Goal: Communication & Community: Answer question/provide support

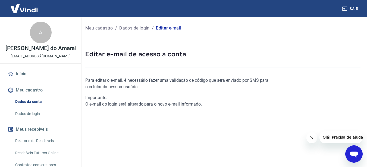
click at [23, 4] on img at bounding box center [24, 8] width 35 height 17
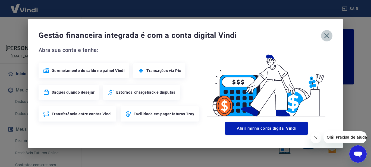
click at [325, 38] on icon "button" at bounding box center [326, 35] width 9 height 9
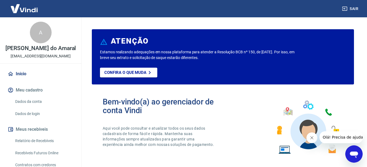
click at [27, 7] on img at bounding box center [24, 8] width 35 height 17
click at [29, 9] on img at bounding box center [24, 8] width 35 height 17
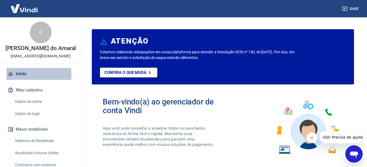
click at [21, 80] on link "Início" at bounding box center [41, 74] width 68 height 12
click at [25, 78] on link "Início" at bounding box center [41, 74] width 68 height 12
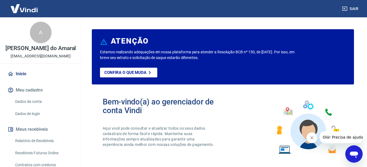
scroll to position [19, 0]
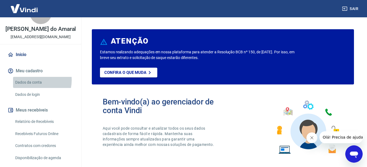
click at [31, 86] on link "Dados da conta" at bounding box center [44, 82] width 62 height 11
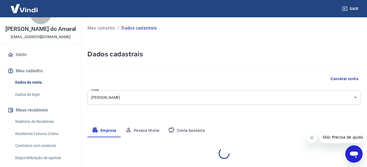
select select "SP"
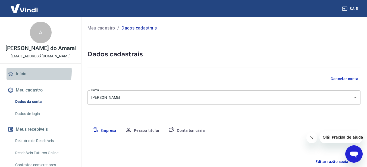
click at [22, 77] on link "Início" at bounding box center [41, 74] width 68 height 12
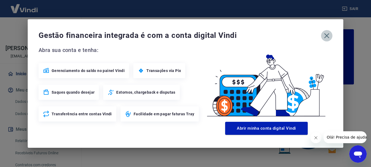
click at [325, 37] on icon "button" at bounding box center [326, 35] width 9 height 9
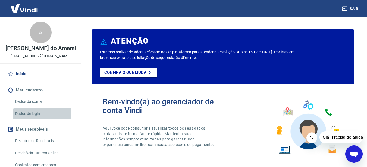
click at [33, 119] on link "Dados de login" at bounding box center [44, 114] width 62 height 11
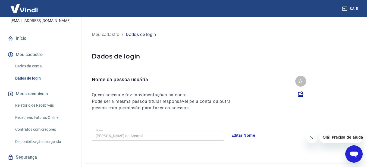
scroll to position [36, 0]
click at [31, 84] on link "Dados de login" at bounding box center [44, 78] width 62 height 11
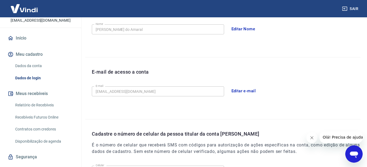
scroll to position [106, 0]
click at [245, 91] on button "Editar e-mail" at bounding box center [243, 91] width 30 height 11
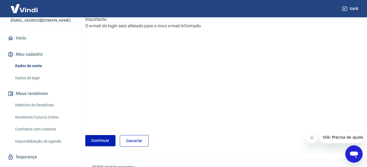
scroll to position [79, 0]
click at [100, 141] on link "Continuar" at bounding box center [100, 140] width 30 height 11
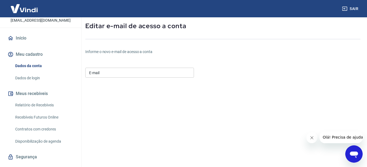
scroll to position [23, 0]
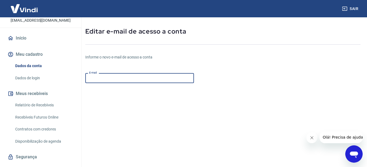
click at [100, 74] on input "E-mail" at bounding box center [139, 78] width 109 height 10
paste input "[EMAIL_ADDRESS][DOMAIN_NAME]"
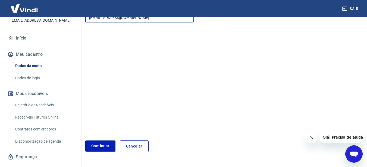
scroll to position [85, 0]
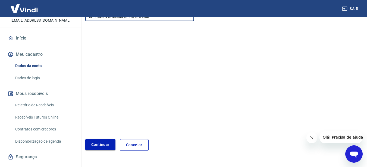
type input "[EMAIL_ADDRESS][DOMAIN_NAME]"
click at [92, 147] on button "Continuar" at bounding box center [100, 144] width 30 height 11
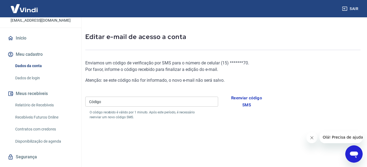
scroll to position [14, 0]
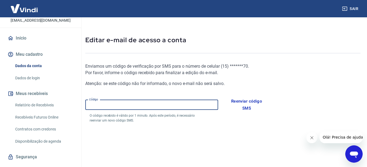
click at [123, 103] on input "Código" at bounding box center [151, 105] width 133 height 10
paste input "602183"
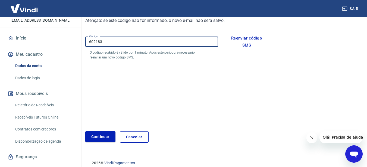
scroll to position [80, 0]
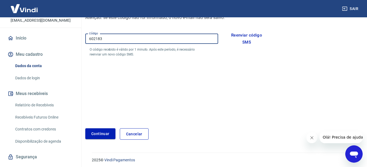
type input "602183"
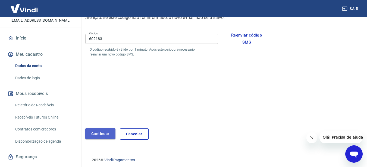
click at [90, 136] on button "Continuar" at bounding box center [100, 134] width 30 height 11
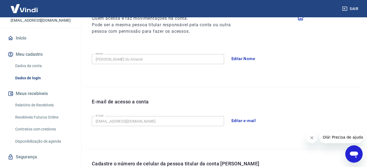
scroll to position [77, 0]
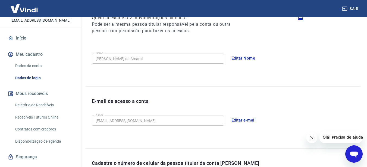
click at [89, 120] on div "E-mail de acesso a conta E-mail vendasadrisenger@gmail.com E-mail Editar e-mail" at bounding box center [222, 118] width 275 height 62
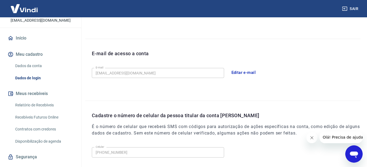
scroll to position [125, 0]
click at [182, 93] on div "E-mail de acesso a conta E-mail vendasadrisenger@gmail.com E-mail Editar e-mail" at bounding box center [222, 70] width 275 height 62
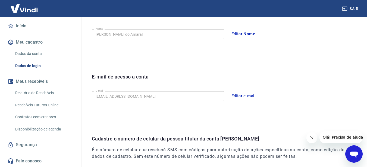
scroll to position [101, 0]
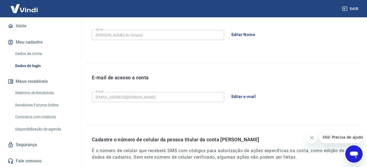
click at [87, 96] on div "E-mail de acesso a conta E-mail vendasadrisenger@gmail.com E-mail Editar e-mail" at bounding box center [222, 94] width 275 height 62
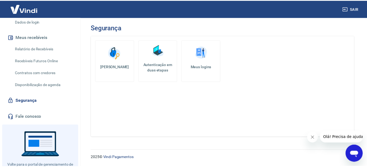
scroll to position [119, 0]
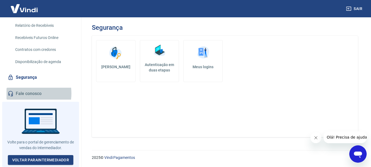
click at [23, 96] on link "Fale conosco" at bounding box center [41, 94] width 68 height 12
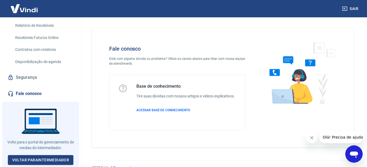
scroll to position [10, 0]
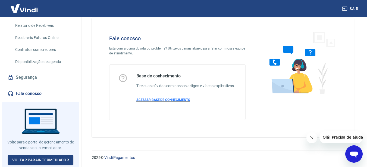
click at [169, 99] on span "ACESSAR BASE DE CONHECIMENTO" at bounding box center [163, 100] width 54 height 4
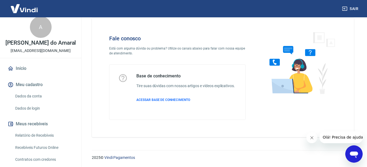
scroll to position [5, 0]
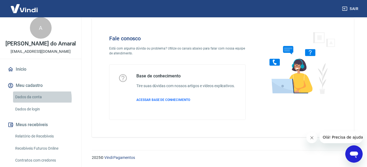
click at [36, 103] on link "Dados da conta" at bounding box center [44, 97] width 62 height 11
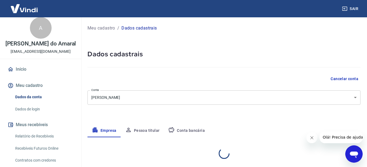
select select "SP"
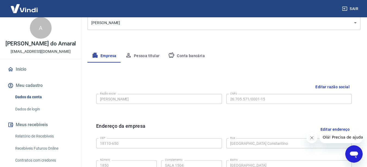
scroll to position [75, 0]
click at [144, 57] on button "Pessoa titular" at bounding box center [142, 56] width 43 height 13
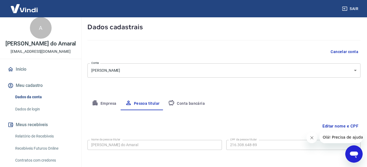
scroll to position [50, 0]
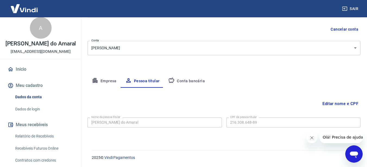
click at [220, 123] on div "Nome da pessoa titular [PERSON_NAME] do Amaral Nome da pessoa titular CPF da pe…" at bounding box center [223, 122] width 273 height 13
click at [102, 82] on button "Empresa" at bounding box center [103, 81] width 33 height 13
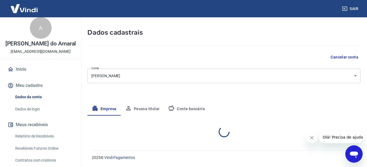
select select "SP"
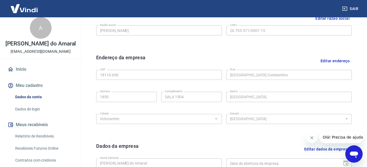
scroll to position [92, 0]
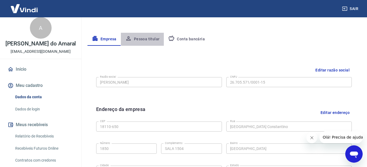
click at [142, 41] on button "Pessoa titular" at bounding box center [142, 39] width 43 height 13
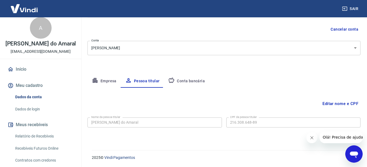
click at [100, 80] on button "Empresa" at bounding box center [103, 81] width 33 height 13
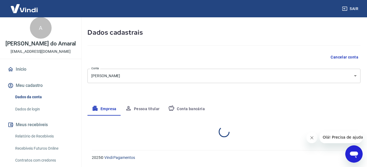
select select "SP"
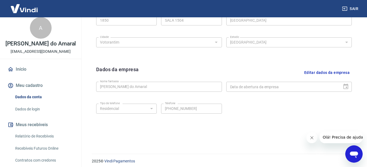
scroll to position [224, 0]
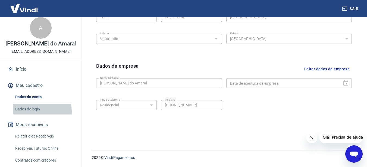
click at [25, 115] on link "Dados de login" at bounding box center [44, 109] width 62 height 11
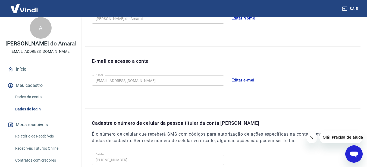
scroll to position [117, 0]
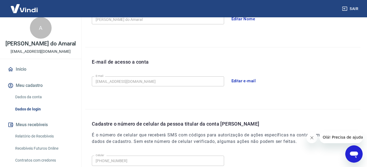
click at [143, 76] on div "E-mail [EMAIL_ADDRESS][DOMAIN_NAME] E-mail" at bounding box center [158, 80] width 132 height 13
click at [88, 82] on div "E-mail de acesso a conta E-mail [EMAIL_ADDRESS][DOMAIN_NAME] E-mail Editar e-ma…" at bounding box center [222, 78] width 275 height 62
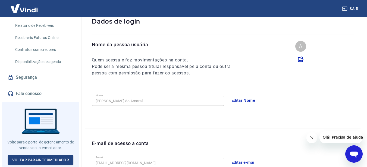
scroll to position [35, 0]
click at [30, 94] on link "Fale conosco" at bounding box center [41, 94] width 68 height 12
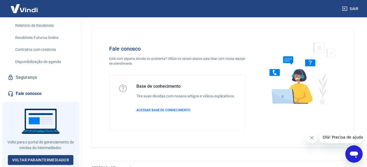
click at [354, 153] on icon "Abrir janela de mensagens" at bounding box center [354, 155] width 8 height 7
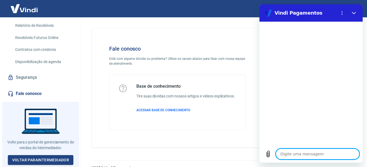
click at [290, 153] on textarea at bounding box center [317, 154] width 84 height 11
type textarea "a"
type textarea "x"
type textarea "al"
type textarea "x"
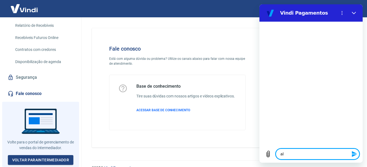
type textarea "alt"
type textarea "x"
type textarea "alte"
type textarea "x"
type textarea "alteer"
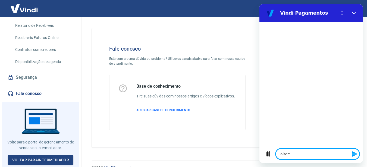
type textarea "x"
type textarea "alteera"
type textarea "x"
type textarea "alteerar"
type textarea "x"
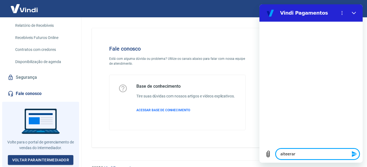
type textarea "alteera"
type textarea "x"
type textarea "alteer"
type textarea "x"
type textarea "altee"
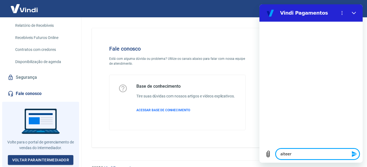
type textarea "x"
type textarea "alte"
type textarea "x"
type textarea "alter"
type textarea "x"
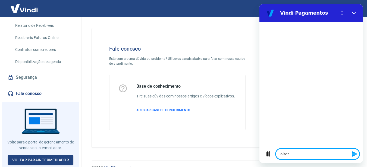
type textarea "altera"
type textarea "x"
type textarea "alterar"
type textarea "x"
type textarea "alterar"
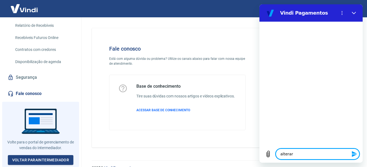
type textarea "x"
type textarea "alterar e"
type textarea "x"
type textarea "alterar em"
type textarea "x"
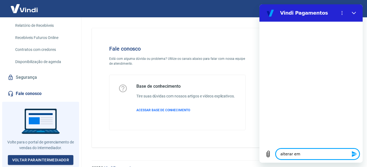
type textarea "alterar ema"
type textarea "x"
type textarea "alterar emai"
type textarea "x"
type textarea "alterar email"
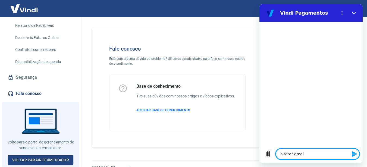
type textarea "x"
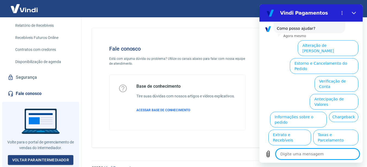
scroll to position [49, 0]
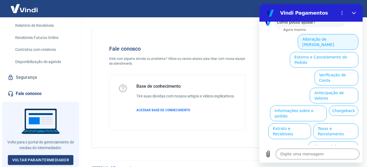
click at [325, 39] on button "Alteração de [PERSON_NAME]" at bounding box center [327, 42] width 61 height 16
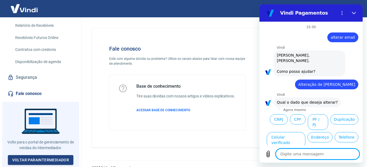
scroll to position [30, 0]
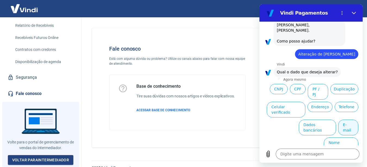
click at [348, 128] on button "E-mail" at bounding box center [348, 128] width 20 height 16
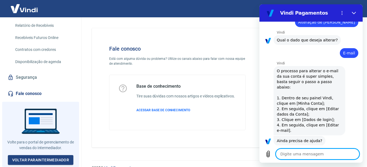
scroll to position [76, 0]
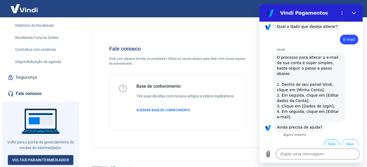
click at [325, 140] on button "Sim" at bounding box center [332, 144] width 16 height 10
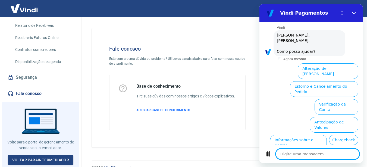
scroll to position [223, 0]
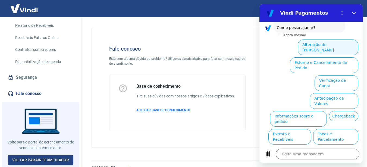
click at [312, 43] on button "Alteração de [PERSON_NAME]" at bounding box center [327, 48] width 61 height 16
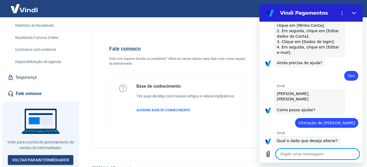
scroll to position [204, 0]
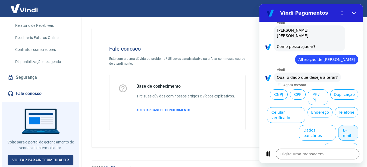
click at [341, 131] on button "E-mail" at bounding box center [348, 133] width 20 height 16
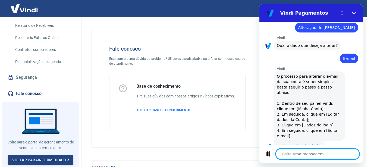
scroll to position [250, 0]
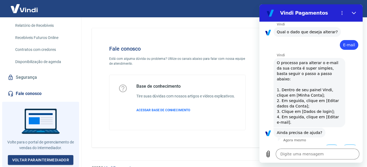
click at [328, 145] on button "Sim" at bounding box center [332, 150] width 16 height 10
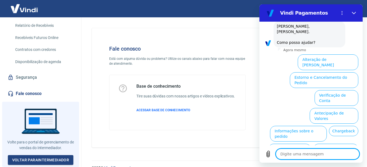
scroll to position [397, 0]
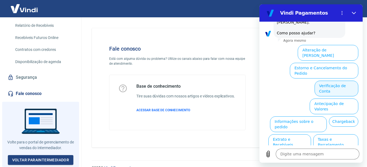
click at [326, 81] on button "Verificação de Conta" at bounding box center [336, 89] width 44 height 16
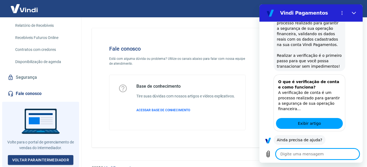
scroll to position [451, 0]
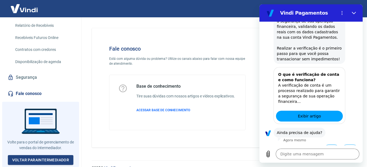
click at [328, 145] on button "Sim" at bounding box center [332, 150] width 16 height 10
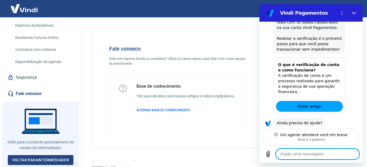
scroll to position [489, 0]
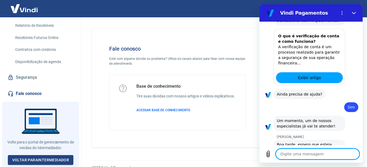
type textarea "x"
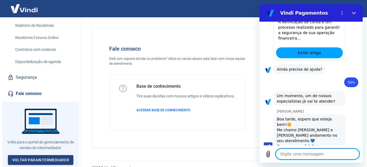
scroll to position [515, 0]
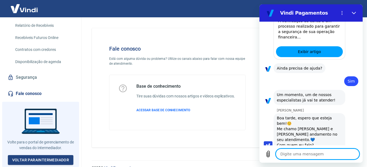
type textarea "O"
type textarea "x"
type textarea "Ol"
type textarea "x"
type textarea "Olá"
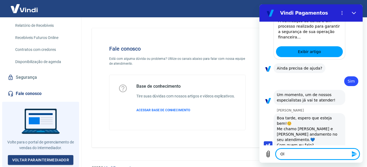
type textarea "x"
type textarea "Olá"
type textarea "x"
type textarea "Olá b"
type textarea "x"
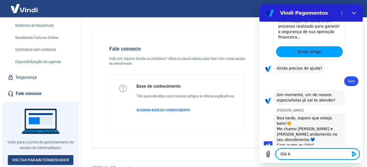
type textarea "Olá bo"
type textarea "x"
type textarea "Olá boa"
type textarea "x"
type textarea "Olá boa"
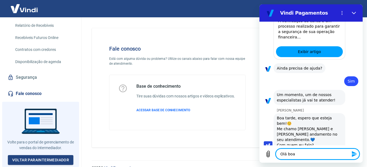
type textarea "x"
type textarea "Olá boa t"
type textarea "x"
type textarea "Olá boa ta"
type textarea "x"
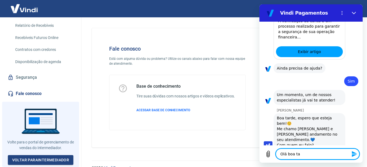
type textarea "Olá boa tar"
type textarea "x"
type textarea "Olá boa tard"
type textarea "x"
type textarea "Olá boa tarde"
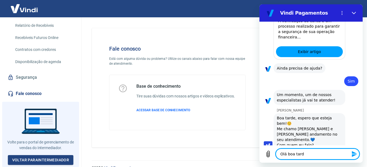
type textarea "x"
type textarea "Olá boa tarde,"
type textarea "x"
type textarea "Olá boa tarde,"
type textarea "x"
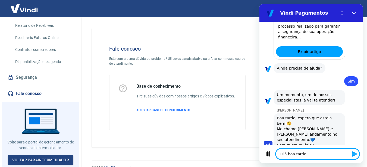
type textarea "Olá boa tarde, m"
type textarea "x"
type textarea "Olá boa tarde, me"
type textarea "x"
type textarea "Olá boa tarde, me"
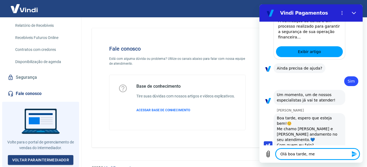
type textarea "x"
type textarea "Olá boa tarde, me c"
type textarea "x"
type textarea "Olá boa tarde, me ch"
type textarea "x"
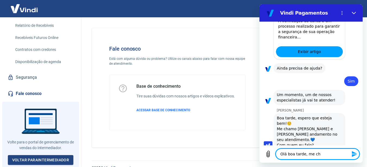
type textarea "Olá boa tarde, me cha"
type textarea "x"
type textarea "Olá boa tarde, me cham"
type textarea "x"
type textarea "Olá boa tarde, me chamo"
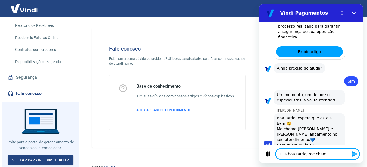
type textarea "x"
type textarea "Olá boa tarde, me chamo"
type textarea "x"
type textarea "Olá boa tarde, me chamo R"
type textarea "x"
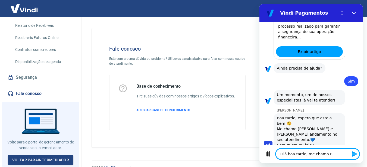
type textarea "Olá boa tarde, me chamo Ra"
type textarea "x"
type textarea "Olá boa tarde, me chamo Raq"
type textarea "x"
type textarea "Olá boa tarde, me chamo Raqu"
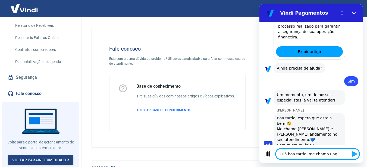
type textarea "x"
type textarea "Olá boa tarde, me chamo Raque"
type textarea "x"
type textarea "Olá boa tarde, me chamo [PERSON_NAME]"
type textarea "x"
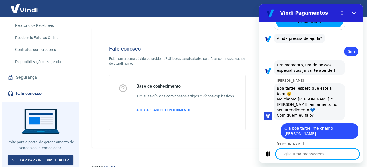
scroll to position [546, 0]
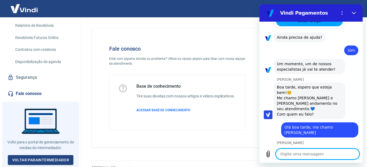
type textarea "x"
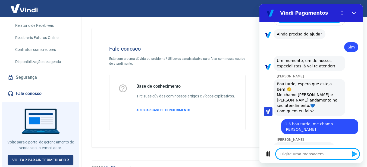
type textarea "t"
type textarea "x"
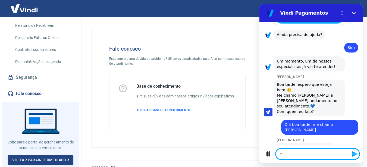
type textarea "tu"
type textarea "x"
type textarea "tud"
type textarea "x"
type textarea "tudo"
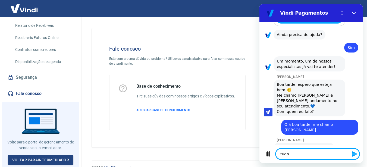
type textarea "x"
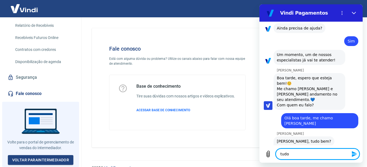
scroll to position [556, 0]
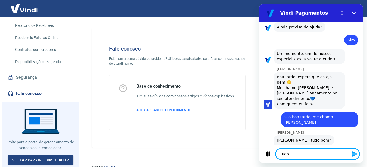
type textarea "tudo"
type textarea "x"
type textarea "tudo ó"
type textarea "x"
type textarea "tudo ót"
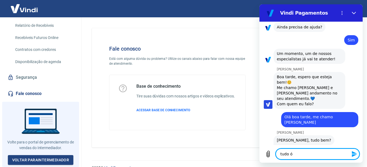
type textarea "x"
type textarea "tudo óti"
type textarea "x"
type textarea "tudo ótim"
type textarea "x"
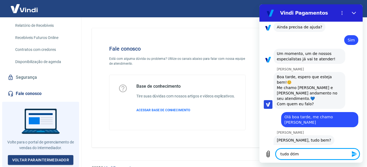
type textarea "tudo ótimo"
type textarea "x"
type textarea "tudo ótimo"
type textarea "x"
type textarea "tudo ótimo e"
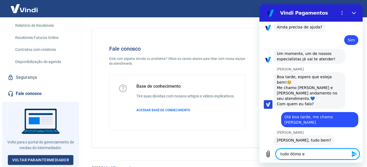
type textarea "x"
type textarea "tudo ótimo e"
type textarea "x"
type textarea "tudo ótimo e v"
type textarea "x"
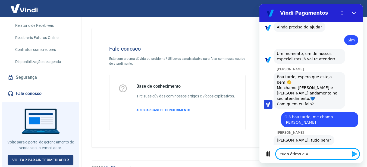
type textarea "tudo ótimo e vo"
type textarea "x"
type textarea "tudo ótimo e voc"
type textarea "x"
type textarea "tudo ótimo e você"
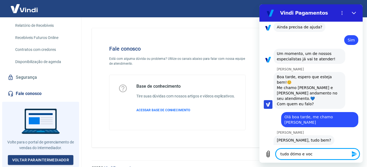
type textarea "x"
type textarea "tudo ótimo e você?"
type textarea "x"
type textarea "tudo ótimo e você?"
type textarea "x"
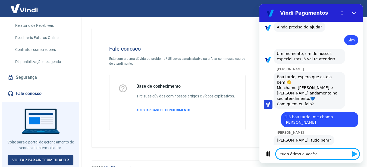
type textarea "tudo ótimo e você? G"
type textarea "x"
type textarea "tudo ótimo e você? Go"
type textarea "x"
type textarea "tudo ótimo e você? Gos"
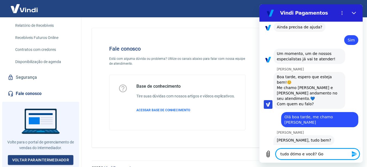
type textarea "x"
type textarea "tudo ótimo e você? Gost"
type textarea "x"
type textarea "tudo ótimo e você? Gosta"
type textarea "x"
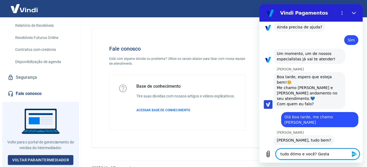
type textarea "tudo ótimo e você? Gostar"
type textarea "x"
type textarea "tudo ótimo e você? Gostari"
type textarea "x"
type textarea "tudo ótimo e você? [GEOGRAPHIC_DATA]"
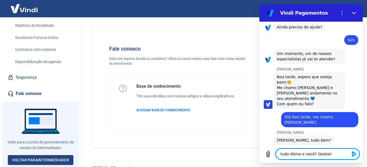
type textarea "x"
type textarea "tudo ótimo e você? [GEOGRAPHIC_DATA]"
type textarea "x"
type textarea "tudo ótimo e você? Gostaria d"
type textarea "x"
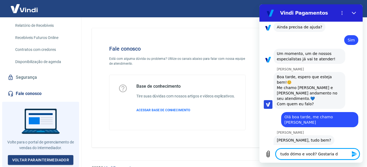
type textarea "tudo ótimo e você? Gostaria da"
type textarea "x"
type textarea "tudo ótimo e você? Gostaria da"
type textarea "x"
type textarea "tudo ótimo e você? Gostaria da s"
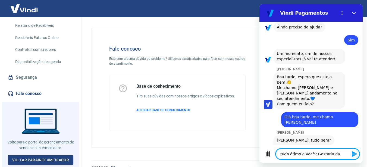
type textarea "x"
type textarea "tudo ótimo e você? Gostaria da su"
type textarea "x"
type textarea "tudo ótimo e você? Gostaria da sua"
type textarea "x"
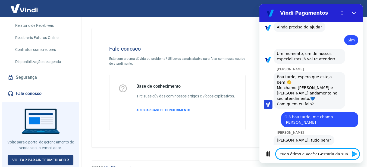
type textarea "tudo ótimo e você? Gostaria da sua"
type textarea "x"
type textarea "tudo ótimo e você? Gostaria da sua a"
type textarea "x"
type textarea "tudo ótimo e você? Gostaria da sua aj"
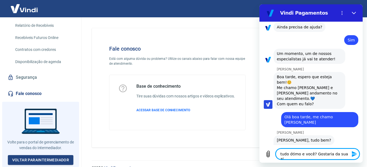
type textarea "x"
type textarea "tudo ótimo e você? Gostaria da sua aju"
type textarea "x"
type textarea "tudo ótimo e você? Gostaria da sua ajud"
type textarea "x"
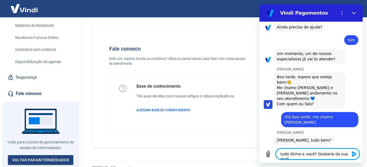
type textarea "tudo ótimo e você? Gostaria da sua ajuda"
type textarea "x"
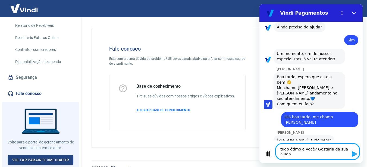
type textarea "tudo ótimo e você? Gostaria da sua ajuda,"
type textarea "x"
type textarea "tudo ótimo e você? Gostaria da sua ajuda,"
type textarea "x"
type textarea "tudo ótimo e você? Gostaria da sua ajuda, hj"
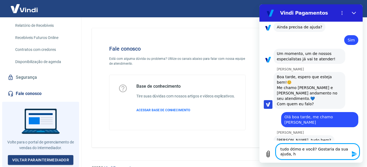
type textarea "x"
type textarea "tudo ótimo e você? Gostaria da sua ajuda, hjp"
type textarea "x"
type textarea "tudo ótimo e você? Gostaria da sua ajuda, hj"
type textarea "x"
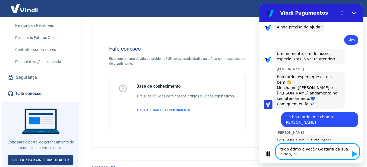
type textarea "tudo ótimo e você? Gostaria da sua ajuda, h"
type textarea "x"
type textarea "tudo ótimo e você? Gostaria da sua ajuda, ho"
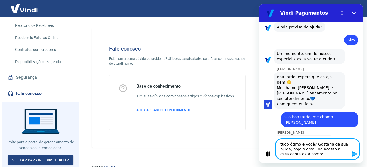
paste textarea "[EMAIL_ADDRESS][DOMAIN_NAME]"
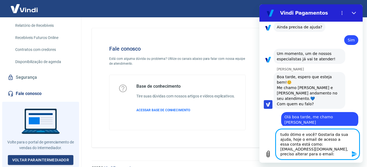
scroll to position [576, 0]
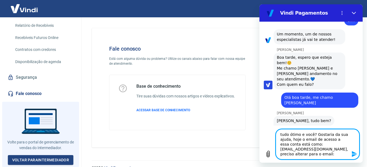
paste textarea "[EMAIL_ADDRESS][DOMAIN_NAME]"
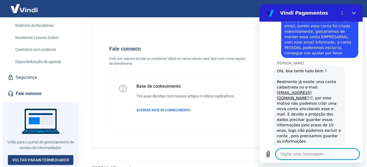
scroll to position [739, 0]
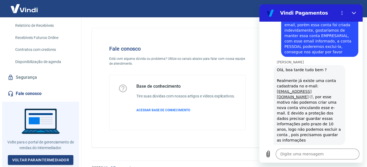
drag, startPoint x: 277, startPoint y: 77, endPoint x: 325, endPoint y: 76, distance: 48.1
click at [325, 76] on div "Olá, boa tarde tudo bem ? Realmente já existe uma conta cadastrada no e-mail: […" at bounding box center [309, 105] width 65 height 76
copy div "[EMAIL_ADDRESS][DOMAIN_NAME]"
click at [343, 74] on div "[PERSON_NAME] diz: Olá, boa tarde tudo bem ? Realmente já existe uma conta cada…" at bounding box center [313, 105] width 99 height 81
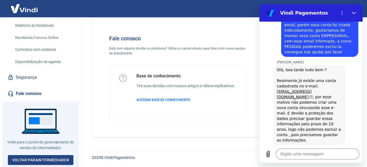
scroll to position [0, 0]
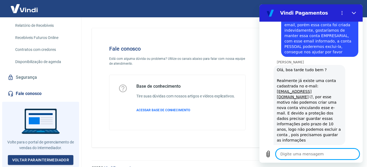
click at [295, 156] on textarea at bounding box center [317, 154] width 84 height 11
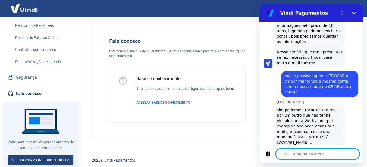
scroll to position [839, 0]
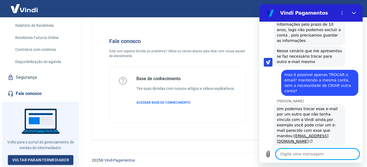
click at [308, 154] on textarea at bounding box center [317, 154] width 84 height 11
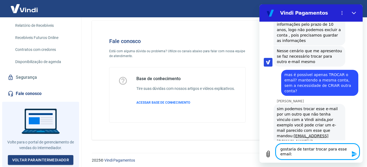
paste textarea "[EMAIL_ADDRESS][DOMAIN_NAME]"
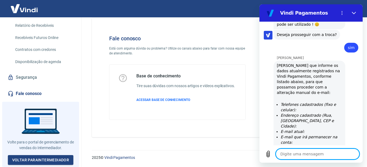
scroll to position [1045, 0]
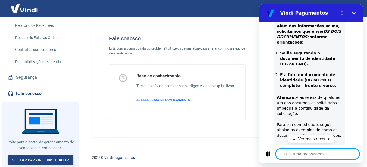
scroll to position [1224, 0]
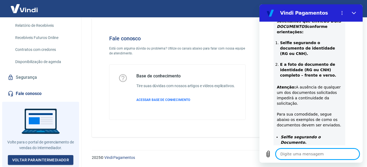
click at [294, 156] on textarea at bounding box center [317, 154] width 84 height 11
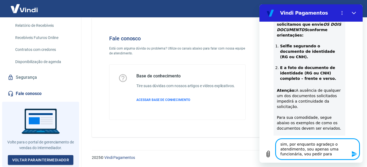
scroll to position [1234, 0]
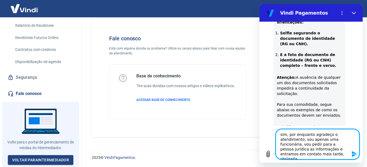
drag, startPoint x: 300, startPoint y: 145, endPoint x: 305, endPoint y: 140, distance: 6.9
click at [305, 140] on textarea "sim, por enquanto agradeço o atendimento, sou apenas uma funcionária, vou pedir…" at bounding box center [317, 144] width 84 height 30
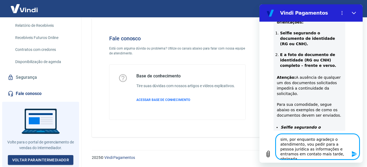
click at [331, 155] on textarea "sim, por enquanto agradeço o atendimento, vou pedir para a pessoa jurídica as i…" at bounding box center [317, 147] width 84 height 26
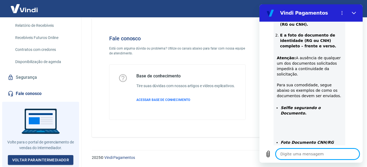
scroll to position [1277, 0]
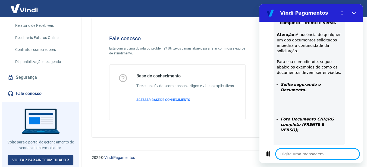
click at [314, 150] on textarea at bounding box center [317, 154] width 84 height 11
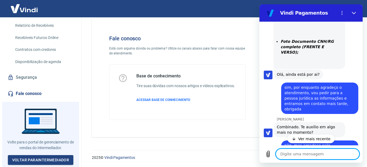
scroll to position [1376, 0]
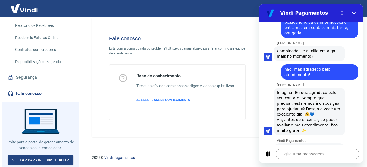
scroll to position [1430, 0]
